Goal: Information Seeking & Learning: Learn about a topic

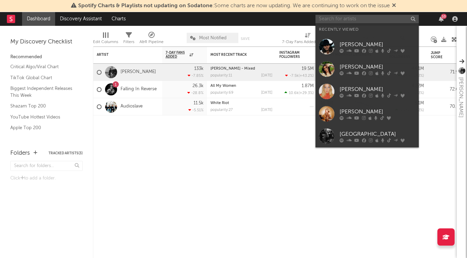
click at [353, 21] on input "text" at bounding box center [366, 19] width 103 height 9
type input "y"
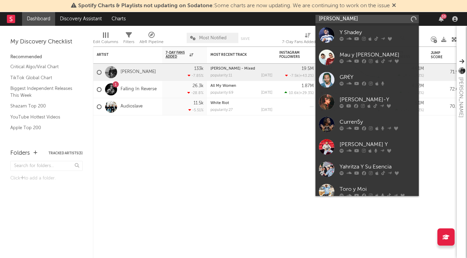
type input "[PERSON_NAME]"
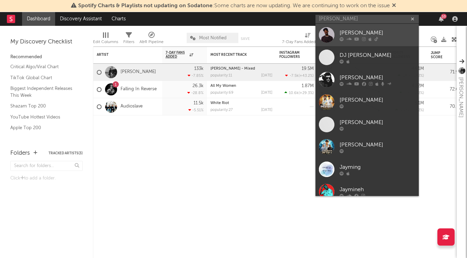
click at [351, 30] on div "[PERSON_NAME]" at bounding box center [377, 33] width 76 height 8
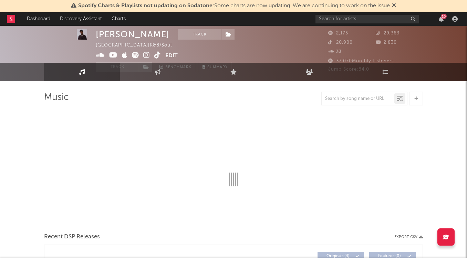
select select "6m"
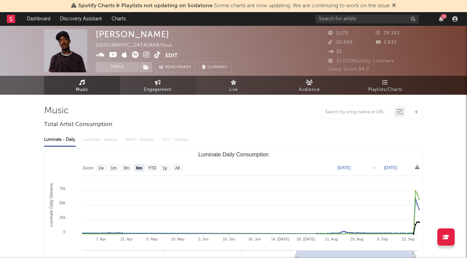
click at [172, 88] on link "Engagement" at bounding box center [158, 85] width 76 height 19
select select "1w"
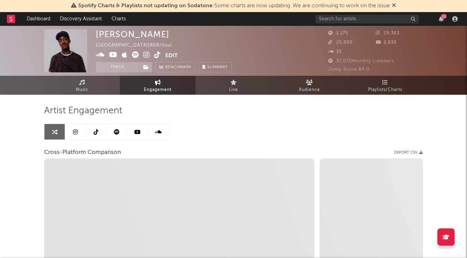
select select "1m"
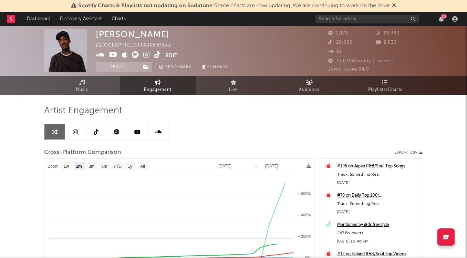
click at [159, 53] on icon at bounding box center [157, 54] width 7 height 7
click at [330, 42] on icon at bounding box center [331, 42] width 7 height 4
click at [342, 42] on span "20,900" at bounding box center [340, 42] width 24 height 4
click at [156, 54] on icon at bounding box center [157, 54] width 7 height 7
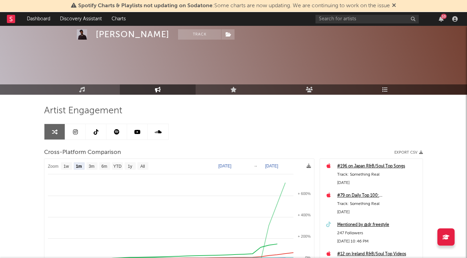
scroll to position [129, 0]
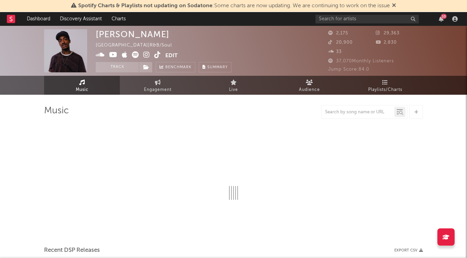
click at [79, 88] on span "Music" at bounding box center [82, 90] width 13 height 8
select select "6m"
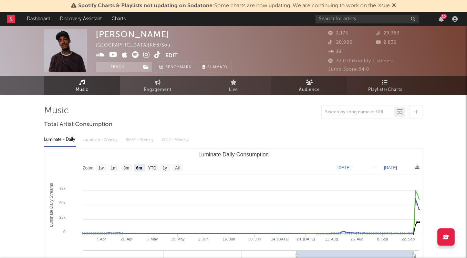
click at [315, 86] on span "Audience" at bounding box center [309, 90] width 21 height 8
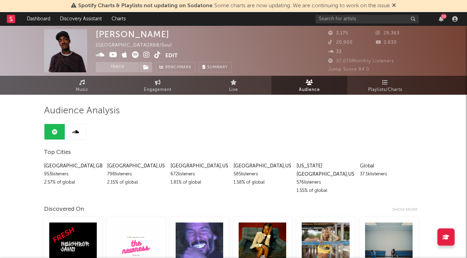
click at [77, 133] on icon at bounding box center [75, 132] width 7 height 6
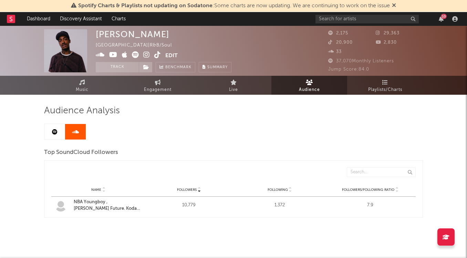
scroll to position [8, 0]
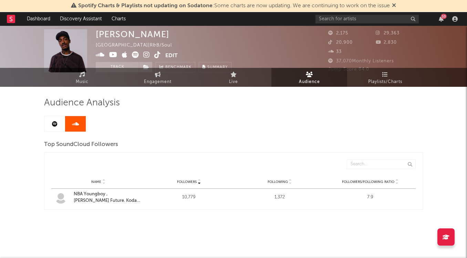
click at [52, 124] on icon at bounding box center [55, 124] width 6 height 6
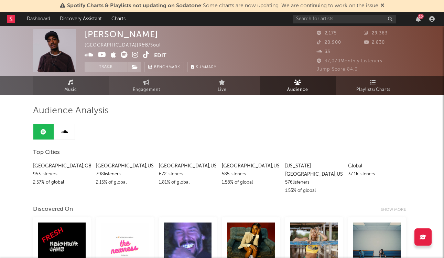
click at [72, 93] on span "Music" at bounding box center [70, 90] width 13 height 8
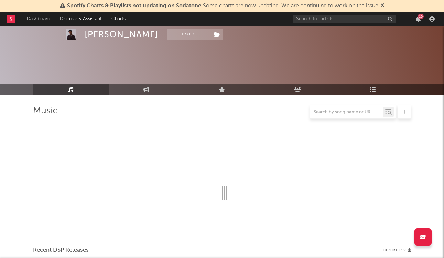
select select "6m"
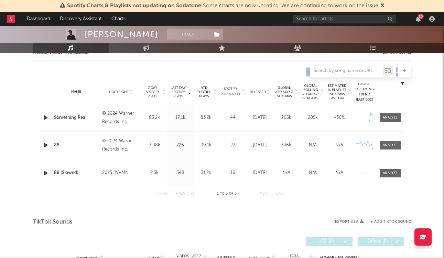
scroll to position [253, 0]
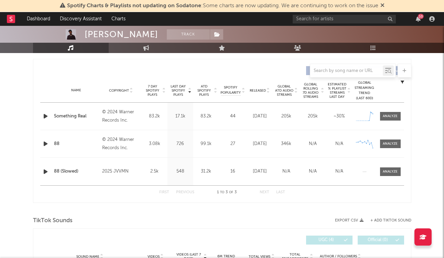
click at [127, 213] on div at bounding box center [222, 209] width 379 height 10
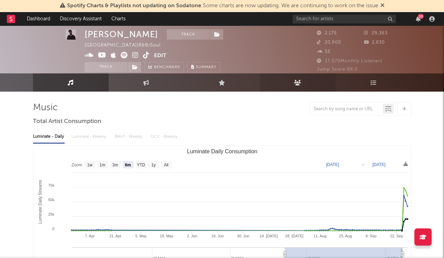
scroll to position [0, 0]
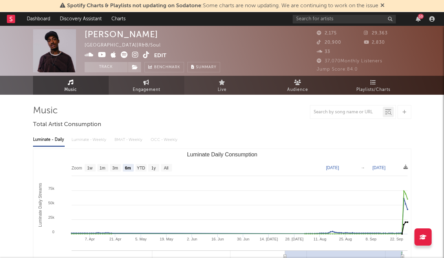
click at [153, 85] on link "Engagement" at bounding box center [147, 85] width 76 height 19
select select "1w"
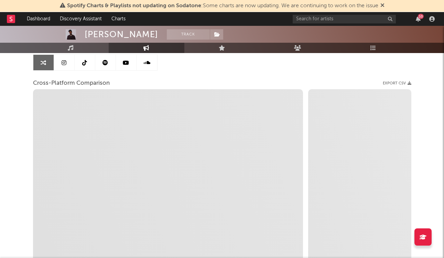
select select "1m"
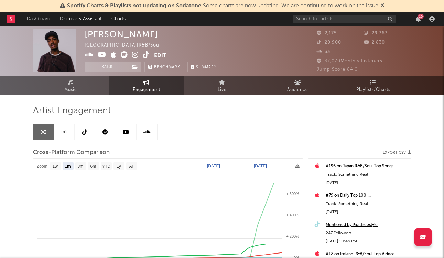
scroll to position [2, 0]
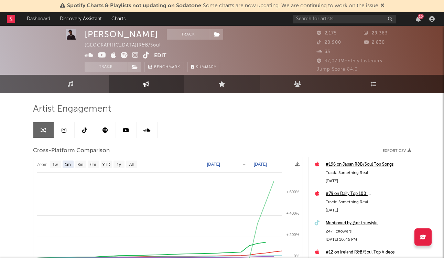
click at [223, 84] on icon at bounding box center [222, 84] width 7 height 6
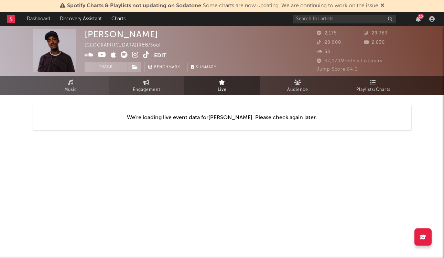
click at [152, 83] on link "Engagement" at bounding box center [147, 85] width 76 height 19
select select "1w"
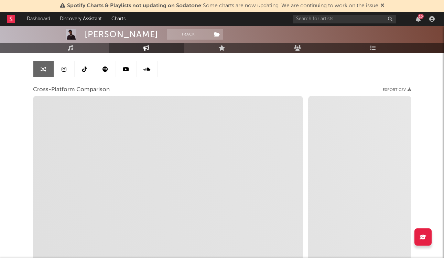
scroll to position [62, 0]
click at [126, 66] on link at bounding box center [126, 69] width 21 height 15
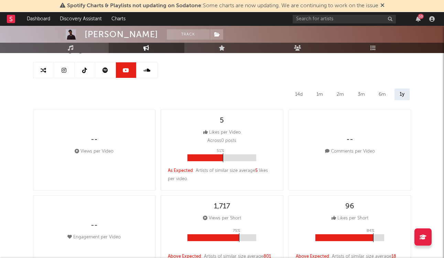
select select "6m"
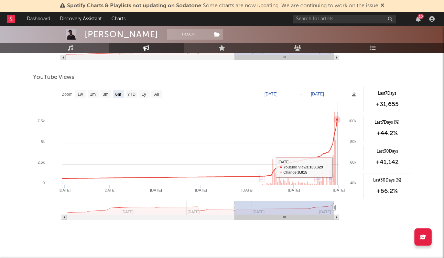
scroll to position [712, 0]
click at [128, 95] on text "YTD" at bounding box center [131, 94] width 8 height 5
select select "YTD"
type input "2025-01-01"
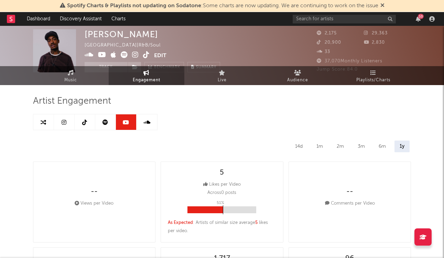
scroll to position [0, 0]
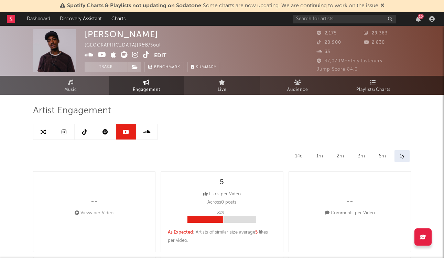
click at [217, 85] on link "Live" at bounding box center [223, 85] width 76 height 19
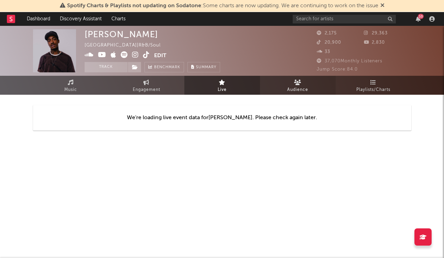
click at [318, 77] on link "Audience" at bounding box center [298, 85] width 76 height 19
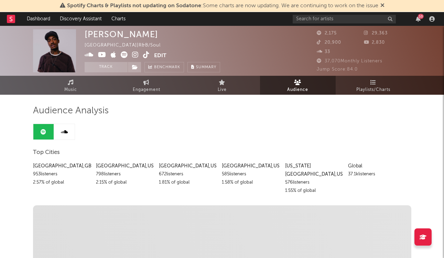
click at [158, 56] on button "Edit" at bounding box center [160, 55] width 12 height 9
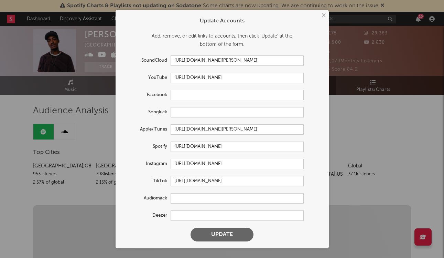
click at [321, 15] on button "×" at bounding box center [324, 16] width 8 height 8
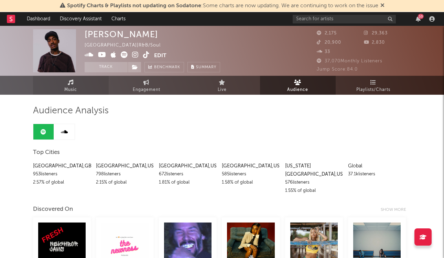
click at [81, 79] on link "Music" at bounding box center [71, 85] width 76 height 19
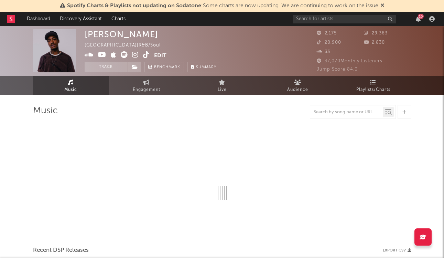
select select "6m"
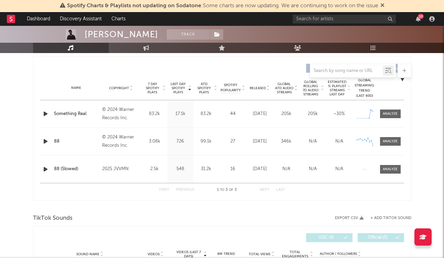
scroll to position [284, 0]
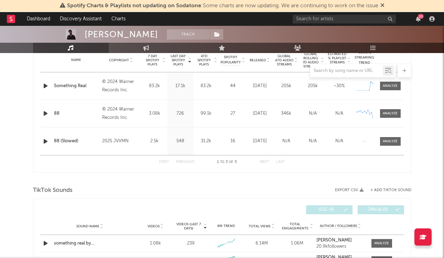
click at [227, 41] on div at bounding box center [222, 18] width 444 height 69
click at [233, 49] on link "Live" at bounding box center [223, 48] width 76 height 10
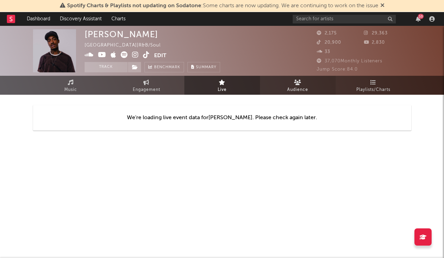
click at [296, 88] on span "Audience" at bounding box center [297, 90] width 21 height 8
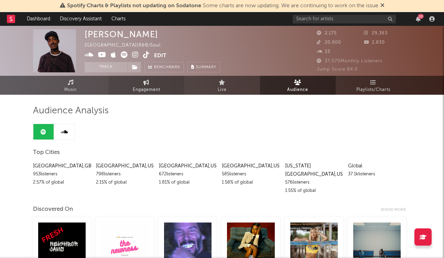
click at [147, 88] on span "Engagement" at bounding box center [147, 90] width 28 height 8
select select "1w"
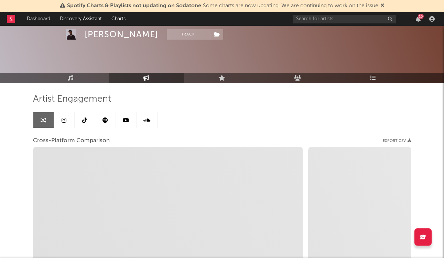
scroll to position [129, 0]
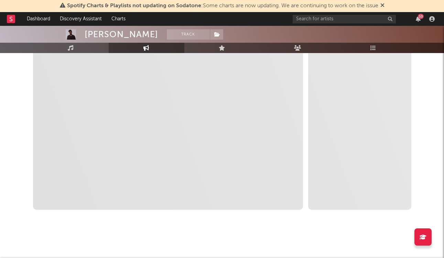
select select "1m"
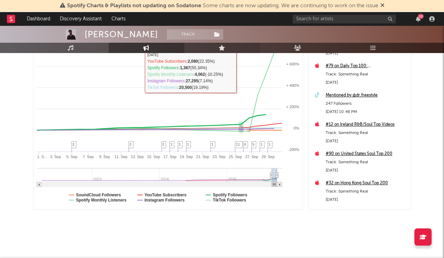
click at [231, 46] on link "Live" at bounding box center [223, 48] width 76 height 10
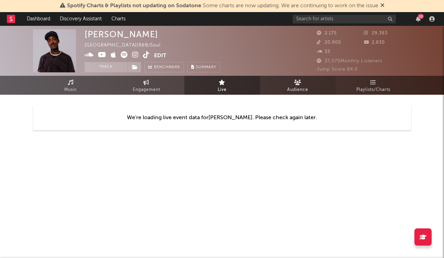
click at [309, 81] on link "Audience" at bounding box center [298, 85] width 76 height 19
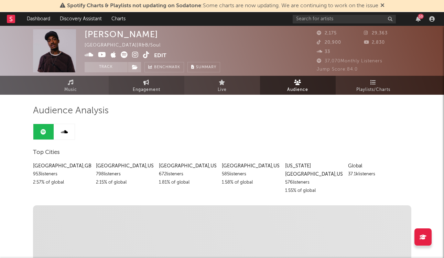
click at [157, 85] on link "Engagement" at bounding box center [147, 85] width 76 height 19
select select "1w"
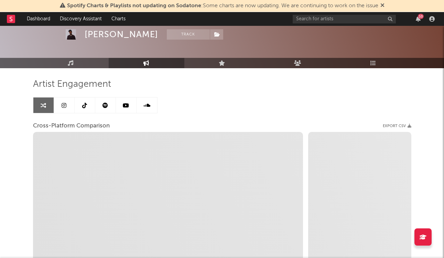
scroll to position [35, 0]
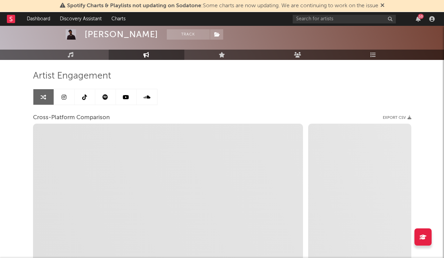
select select "1m"
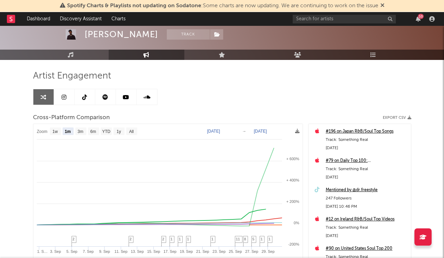
click at [63, 99] on icon at bounding box center [64, 97] width 5 height 6
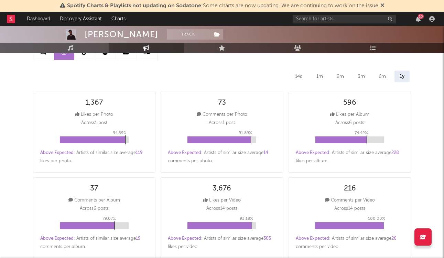
select select "6m"
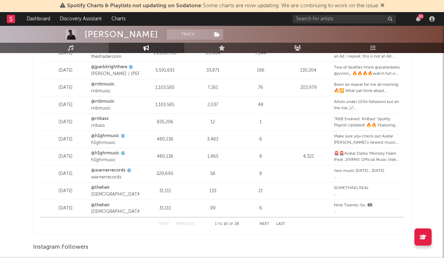
scroll to position [893, 0]
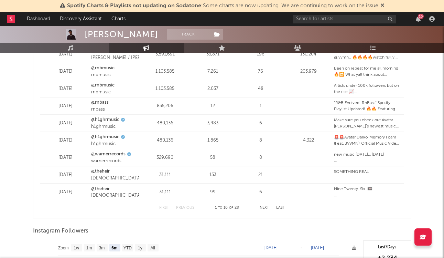
click at [266, 207] on button "Next" at bounding box center [265, 208] width 10 height 4
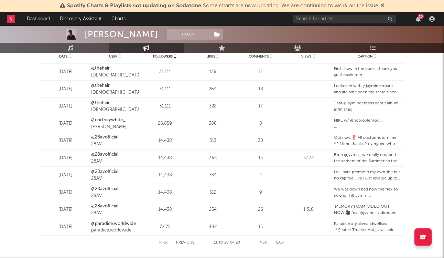
scroll to position [864, 0]
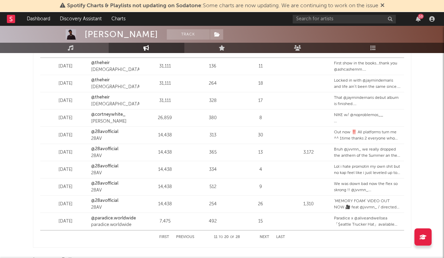
click at [262, 236] on button "Next" at bounding box center [265, 237] width 10 height 4
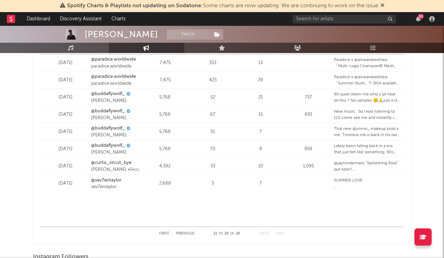
scroll to position [864, 0]
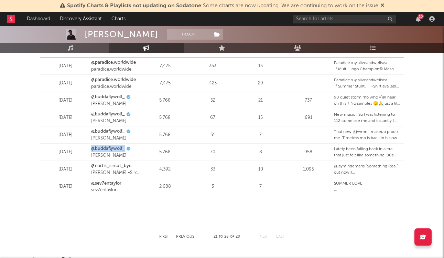
click at [222, 167] on div "33" at bounding box center [213, 169] width 44 height 7
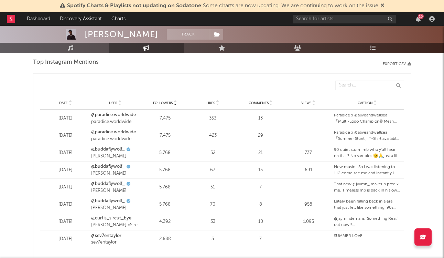
scroll to position [874, 0]
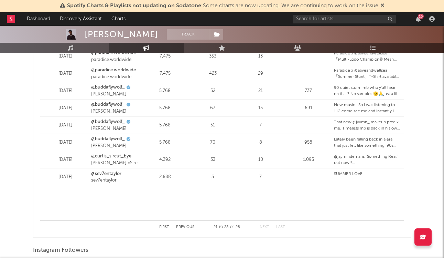
click at [189, 225] on div "First Previous 21 to 28 of 28 Next Last" at bounding box center [222, 226] width 126 height 13
click at [185, 227] on button "Previous" at bounding box center [185, 227] width 18 height 4
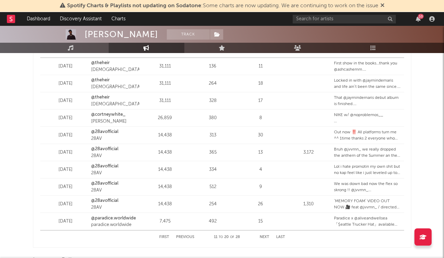
scroll to position [872, 0]
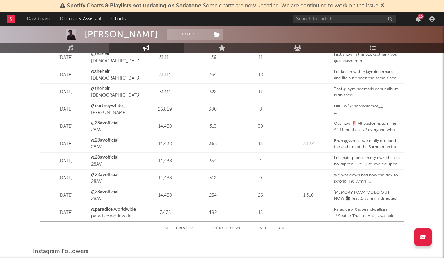
click at [185, 228] on button "Previous" at bounding box center [185, 229] width 18 height 4
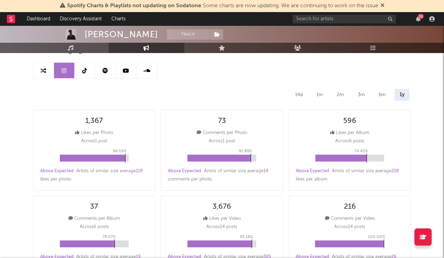
scroll to position [0, 0]
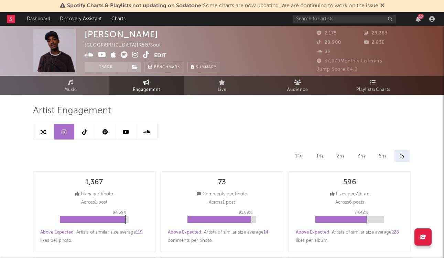
click at [84, 133] on icon at bounding box center [84, 132] width 5 height 6
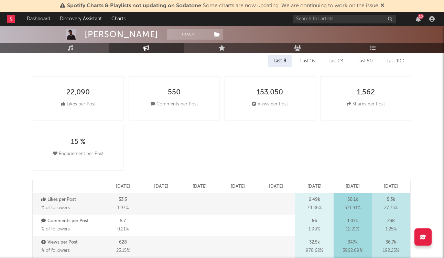
select select "1w"
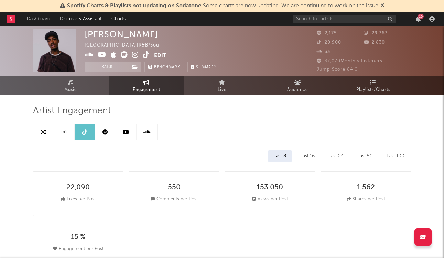
select select "6m"
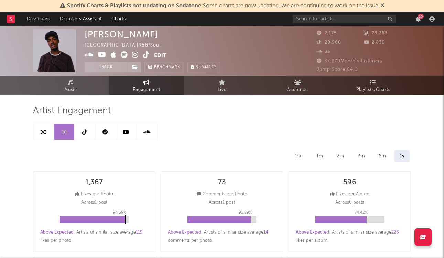
click at [130, 129] on link at bounding box center [126, 131] width 21 height 15
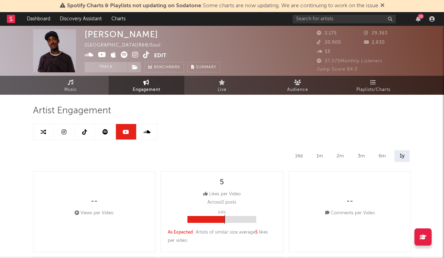
select select "6m"
click at [61, 132] on link at bounding box center [64, 131] width 21 height 15
select select "6m"
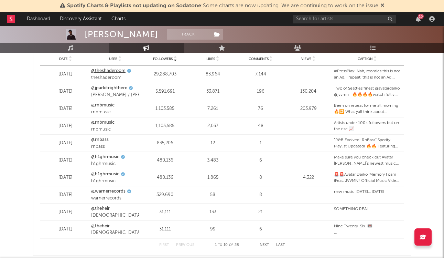
scroll to position [881, 0]
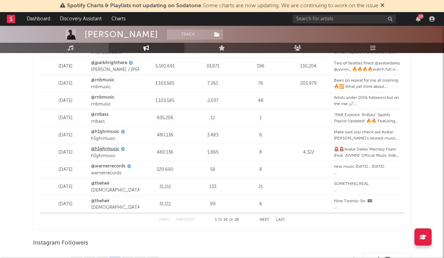
click at [112, 149] on link "@h1ghrmusic" at bounding box center [105, 149] width 28 height 7
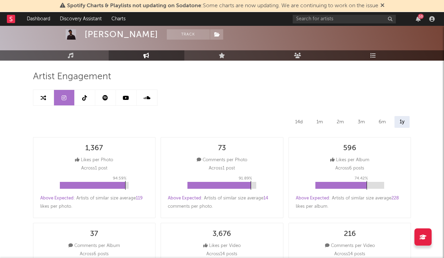
scroll to position [0, 0]
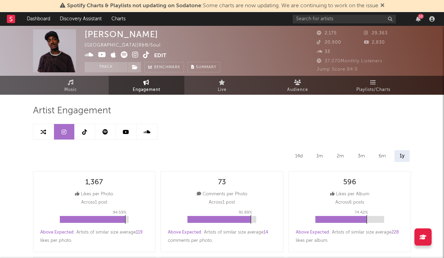
click at [155, 128] on link at bounding box center [147, 131] width 21 height 15
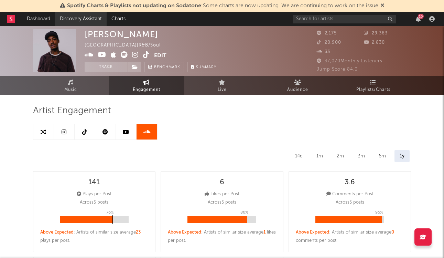
select select "1w"
click at [86, 83] on link "Music" at bounding box center [71, 85] width 76 height 19
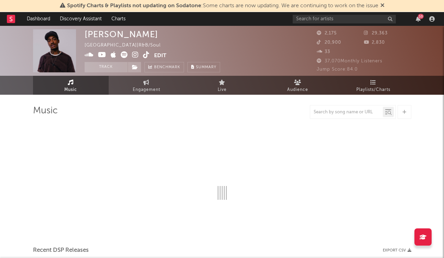
select select "6m"
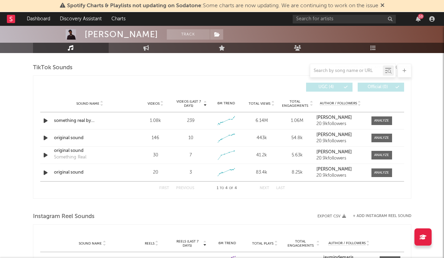
scroll to position [402, 0]
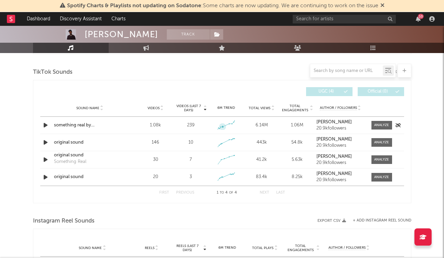
drag, startPoint x: 223, startPoint y: 125, endPoint x: 231, endPoint y: 125, distance: 8.6
click at [231, 125] on g at bounding box center [226, 125] width 18 height 10
click at [265, 123] on div "6.14M" at bounding box center [262, 125] width 32 height 7
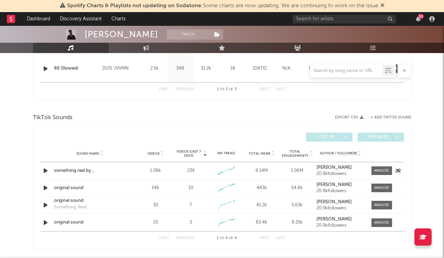
scroll to position [357, 0]
click at [44, 170] on icon "button" at bounding box center [45, 170] width 7 height 9
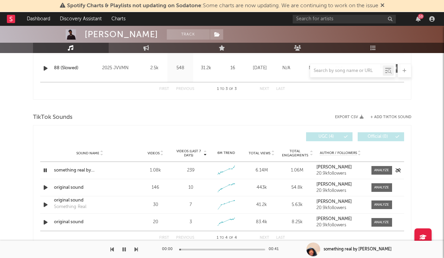
click at [44, 169] on icon "button" at bounding box center [45, 170] width 7 height 9
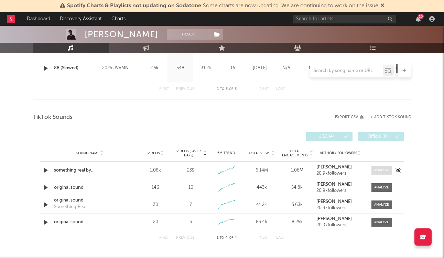
click at [385, 168] on div at bounding box center [382, 170] width 15 height 5
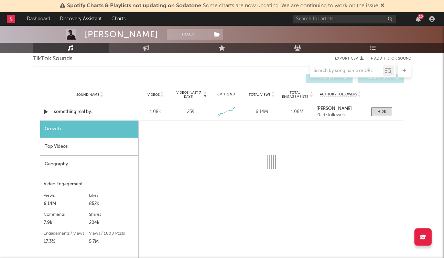
select select "1w"
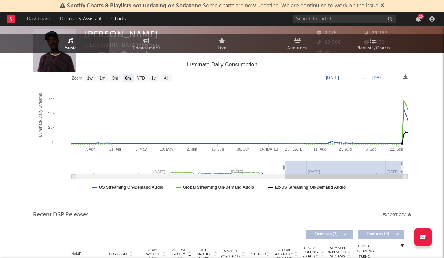
scroll to position [0, 0]
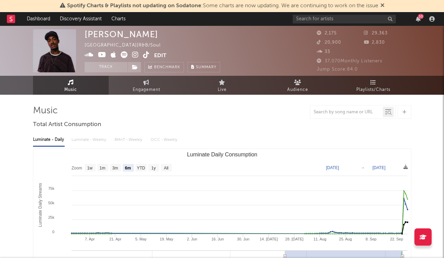
click at [149, 87] on span "Engagement" at bounding box center [147, 90] width 28 height 8
select select "1w"
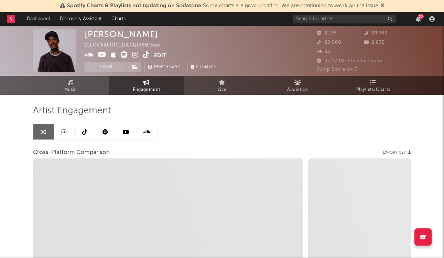
click at [89, 131] on link at bounding box center [85, 131] width 21 height 15
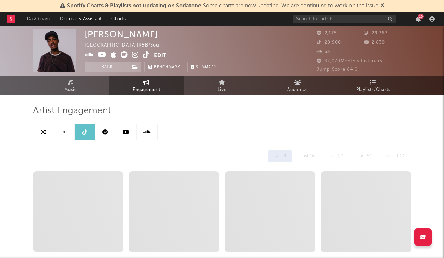
select select "1w"
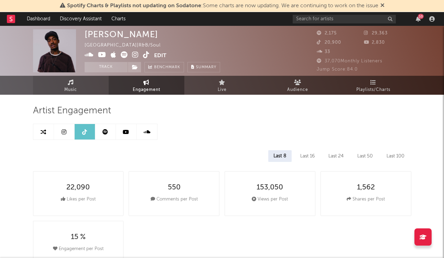
click at [101, 85] on link "Music" at bounding box center [71, 85] width 76 height 19
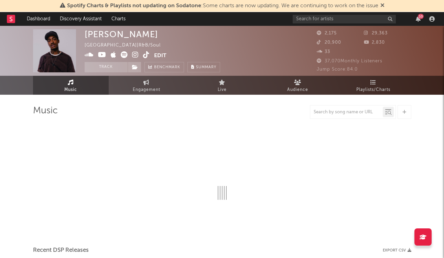
scroll to position [31, 0]
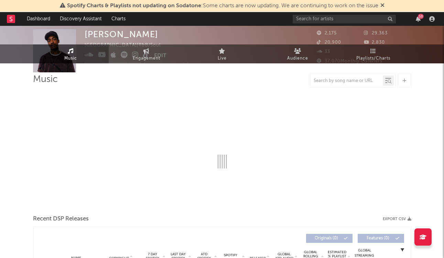
select select "6m"
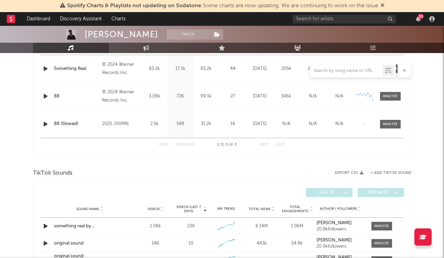
scroll to position [0, 0]
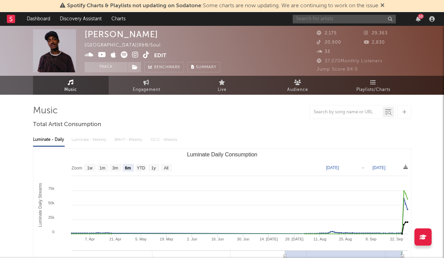
click at [336, 15] on input "text" at bounding box center [344, 19] width 103 height 9
type input "veeze"
click at [327, 19] on input "veeze" at bounding box center [344, 19] width 103 height 9
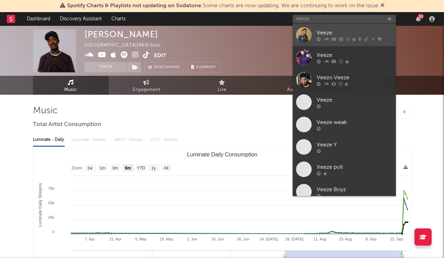
click at [331, 32] on div "Veeze" at bounding box center [355, 33] width 76 height 8
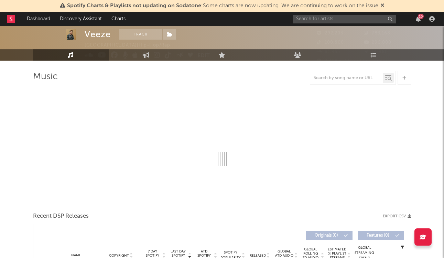
scroll to position [39, 0]
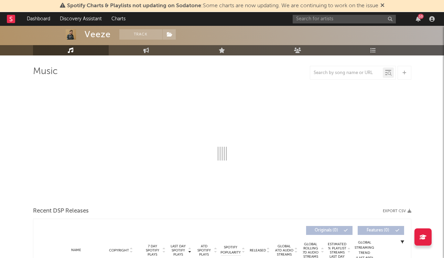
select select "6m"
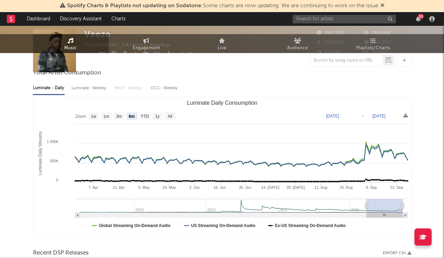
scroll to position [0, 0]
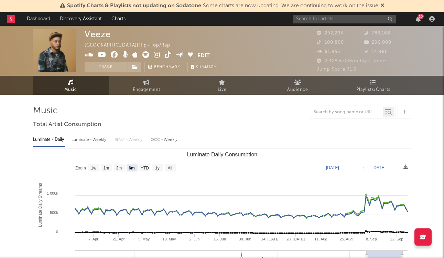
click at [104, 53] on icon at bounding box center [102, 54] width 8 height 7
click at [159, 56] on icon at bounding box center [157, 54] width 7 height 7
click at [155, 55] on icon at bounding box center [157, 54] width 7 height 7
click at [165, 56] on icon at bounding box center [168, 54] width 7 height 7
click at [113, 57] on icon at bounding box center [114, 54] width 7 height 7
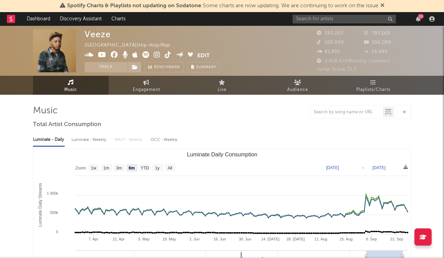
click at [61, 51] on img at bounding box center [54, 50] width 43 height 43
click at [94, 33] on div "Veeze" at bounding box center [98, 34] width 26 height 10
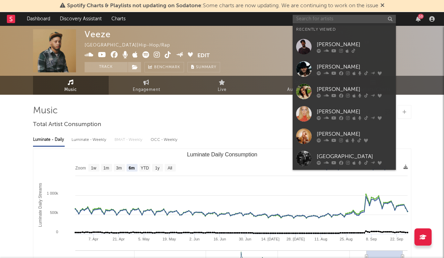
click at [313, 18] on input "text" at bounding box center [344, 19] width 103 height 9
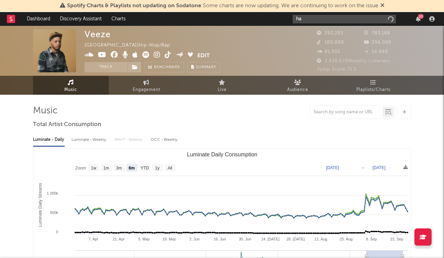
type input "h"
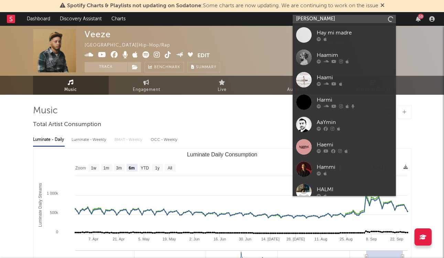
type input "[PERSON_NAME]"
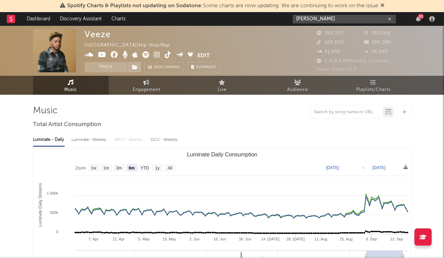
click at [321, 20] on input "[PERSON_NAME]" at bounding box center [344, 19] width 103 height 9
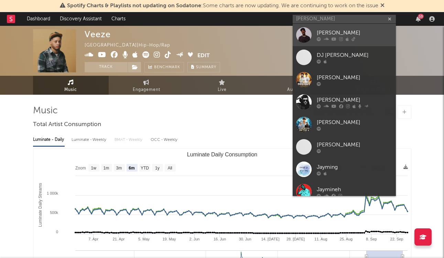
click at [328, 33] on div "[PERSON_NAME]" at bounding box center [355, 33] width 76 height 8
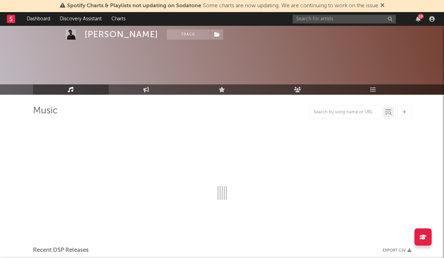
select select "6m"
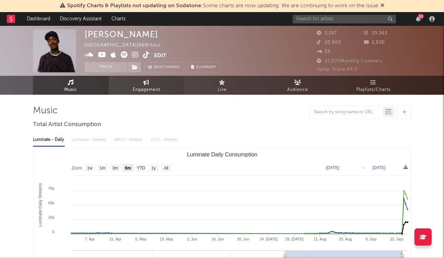
click at [141, 88] on span "Engagement" at bounding box center [147, 90] width 28 height 8
select select "1w"
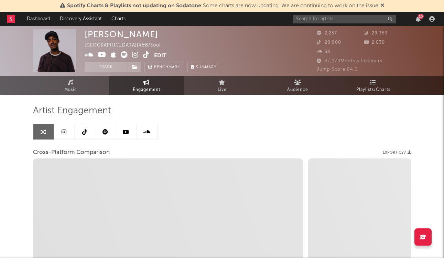
click at [81, 133] on link at bounding box center [85, 131] width 21 height 15
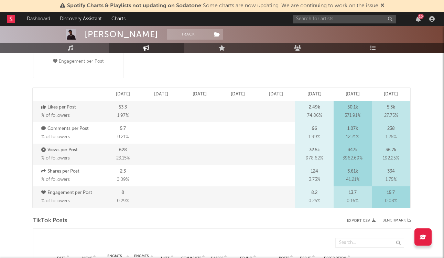
select select "1w"
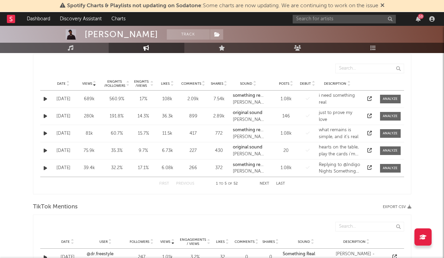
scroll to position [362, 0]
